Goal: Contribute content

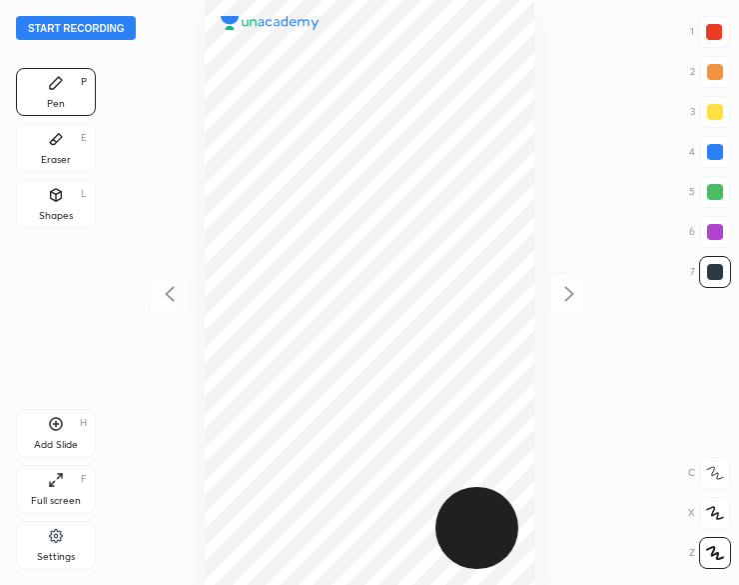
scroll to position [585, 420]
click at [100, 32] on button "Start recording" at bounding box center [76, 28] width 120 height 24
click at [52, 214] on div "Shapes" at bounding box center [56, 216] width 34 height 10
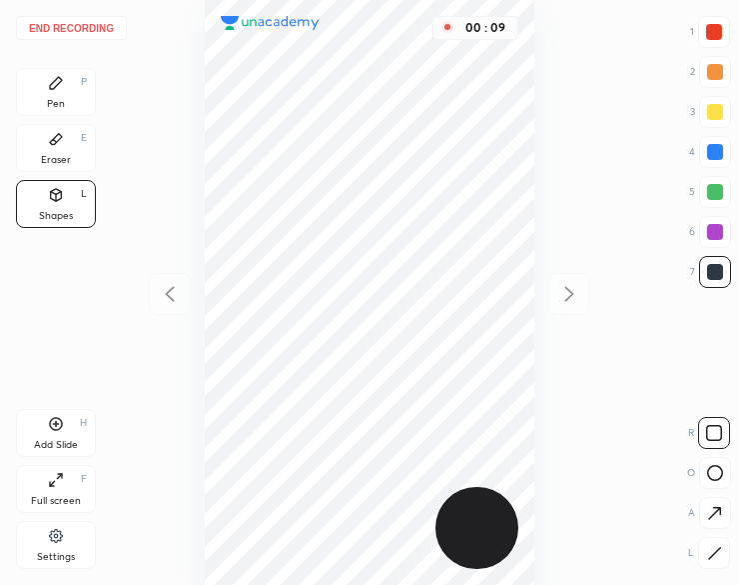
click at [724, 538] on div at bounding box center [714, 553] width 32 height 32
click at [723, 541] on div at bounding box center [714, 553] width 32 height 32
click at [58, 83] on icon at bounding box center [56, 83] width 12 height 12
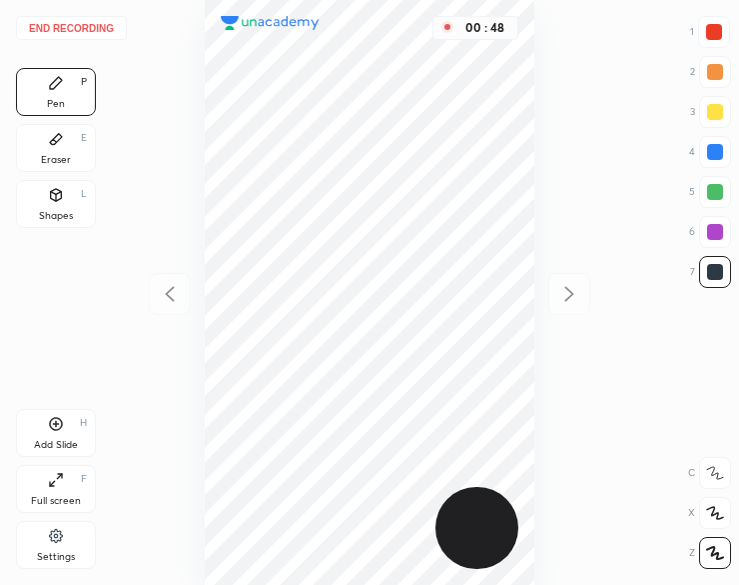
click at [62, 219] on div "Shapes" at bounding box center [56, 216] width 34 height 10
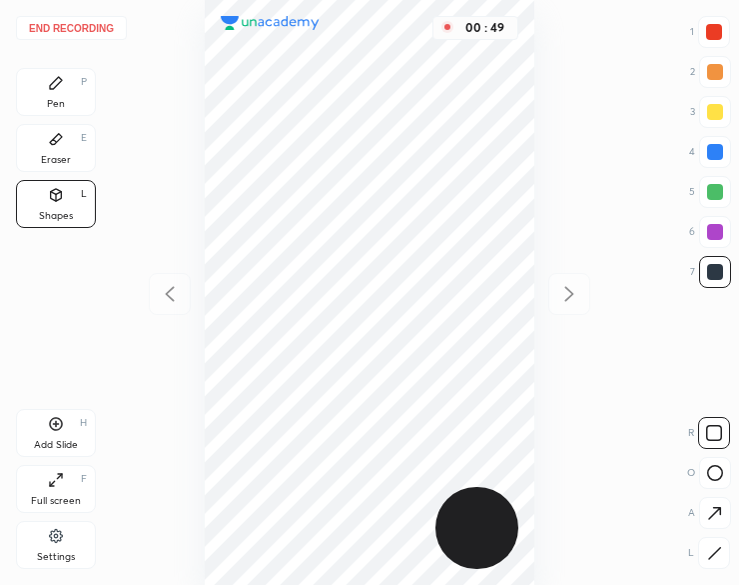
click at [711, 561] on icon at bounding box center [714, 553] width 15 height 15
click at [732, 200] on div "End recording 1 2 3 4 5 6 7 R O A L C X Z Erase all C X Z Pen P Eraser E Shapes…" at bounding box center [369, 292] width 739 height 585
click at [716, 191] on div at bounding box center [715, 192] width 16 height 16
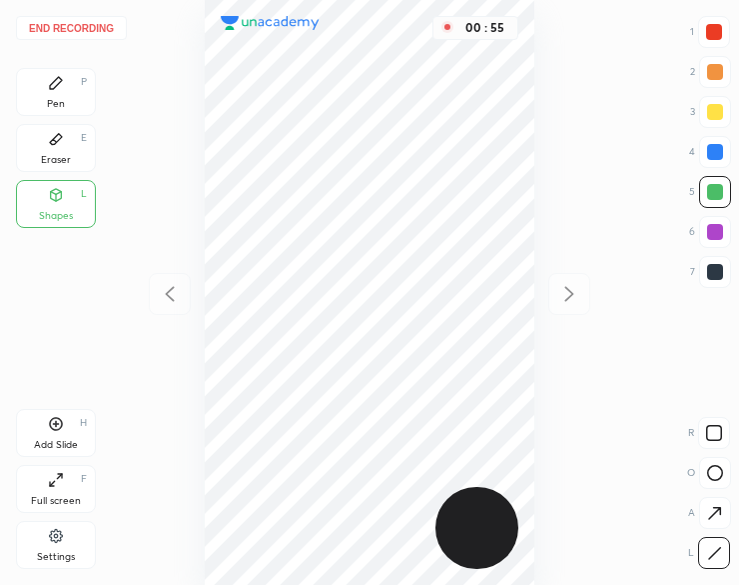
click at [48, 93] on div "Pen P" at bounding box center [56, 92] width 80 height 48
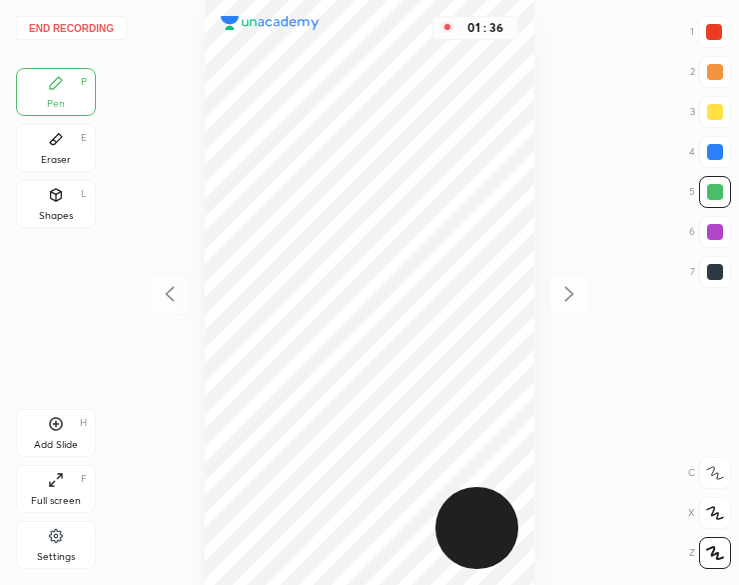
click at [49, 441] on div "Add Slide" at bounding box center [56, 445] width 44 height 10
click at [719, 27] on div at bounding box center [714, 32] width 16 height 16
click at [719, 265] on div at bounding box center [715, 272] width 16 height 16
click at [163, 283] on icon at bounding box center [170, 294] width 24 height 24
click at [569, 295] on icon at bounding box center [570, 294] width 24 height 24
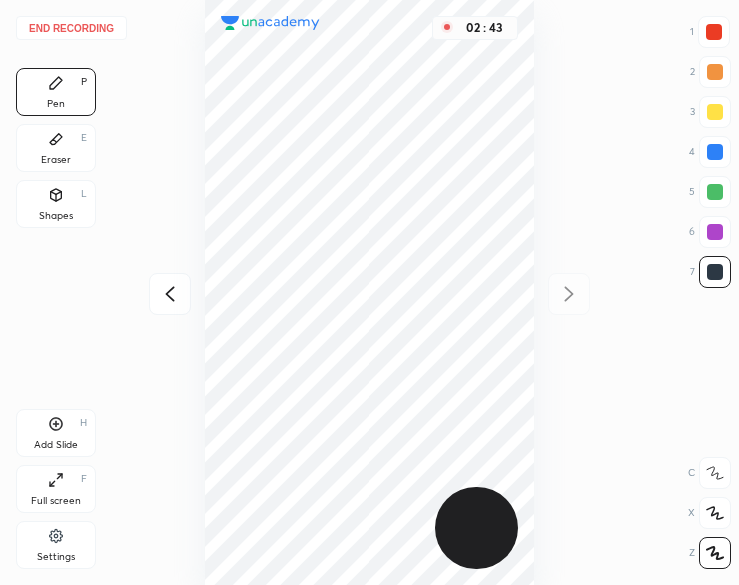
click at [49, 443] on div "Add Slide" at bounding box center [56, 445] width 44 height 10
click at [122, 27] on button "End recording" at bounding box center [71, 28] width 111 height 24
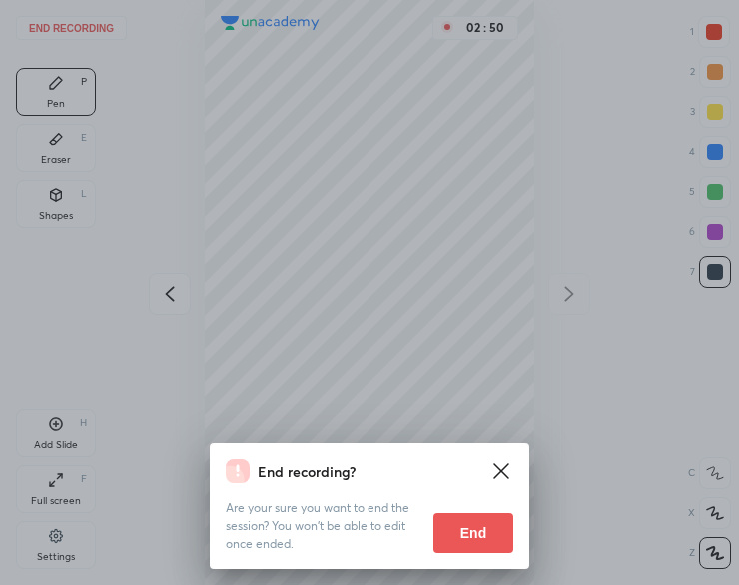
click at [476, 528] on button "End" at bounding box center [474, 533] width 80 height 40
